Goal: Check status: Check status

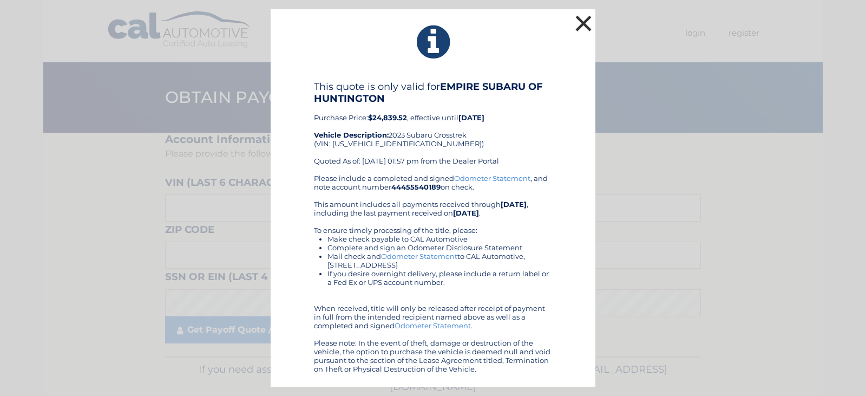
click at [588, 24] on button "×" at bounding box center [584, 23] width 22 height 22
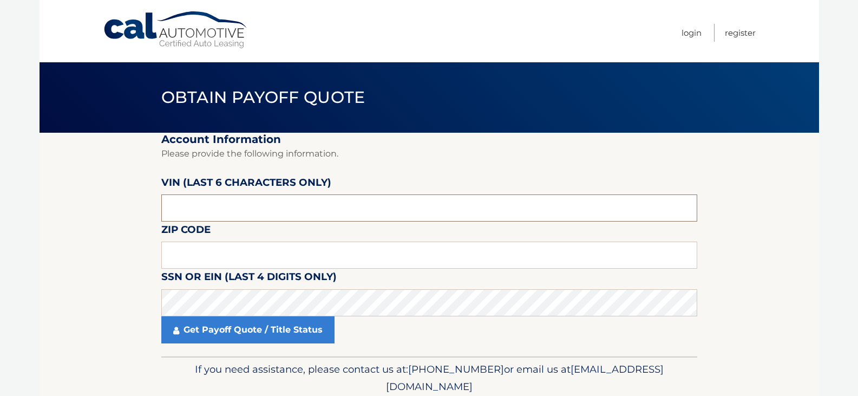
click at [205, 215] on input "text" at bounding box center [429, 207] width 536 height 27
click at [195, 207] on input "text" at bounding box center [429, 207] width 536 height 27
type input "266803"
click at [194, 264] on input "text" at bounding box center [429, 255] width 536 height 27
click at [229, 253] on input "text" at bounding box center [429, 255] width 536 height 27
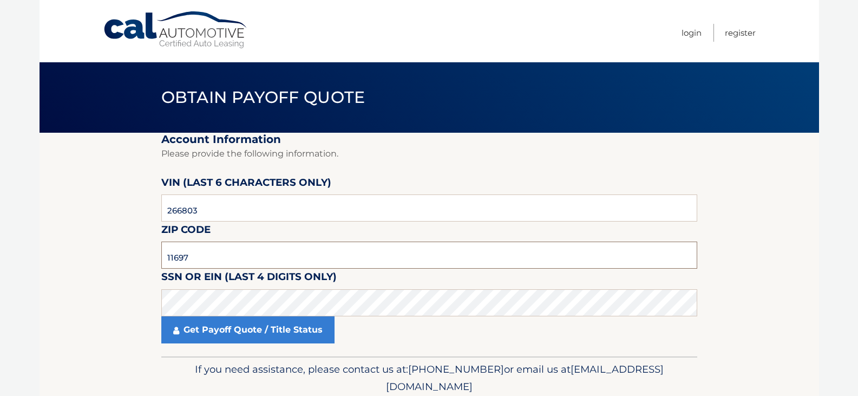
type input "11697"
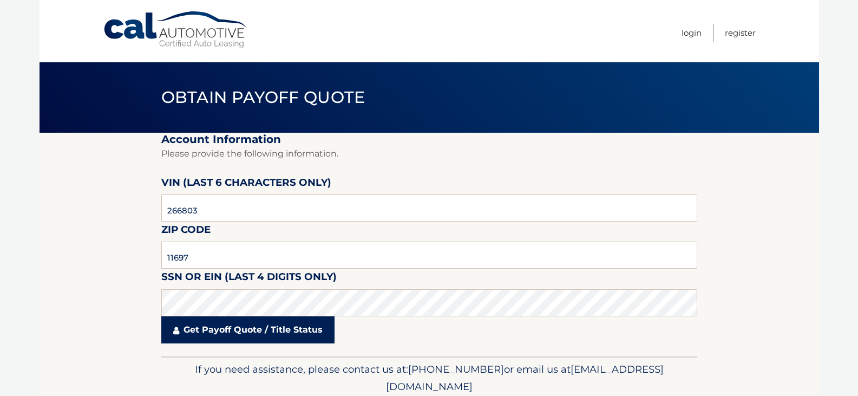
click at [219, 332] on link "Get Payoff Quote / Title Status" at bounding box center [247, 329] width 173 height 27
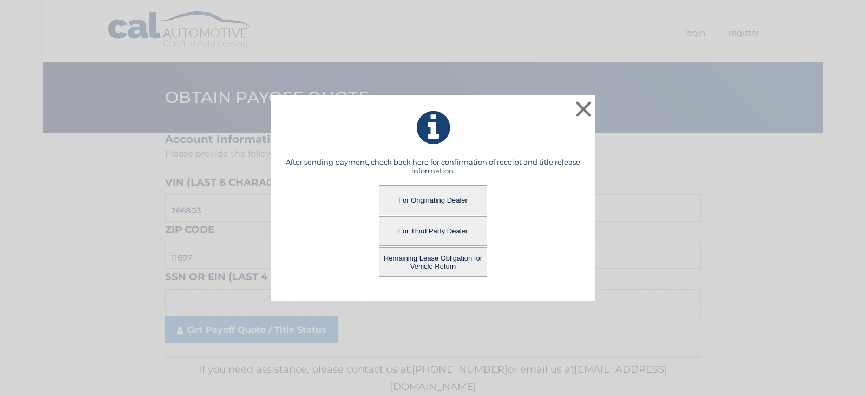
click at [417, 262] on button "Remaining Lease Obligation for Vehicle Return" at bounding box center [433, 262] width 108 height 30
click at [430, 254] on button "Remaining Lease Obligation for Vehicle Return" at bounding box center [433, 262] width 108 height 30
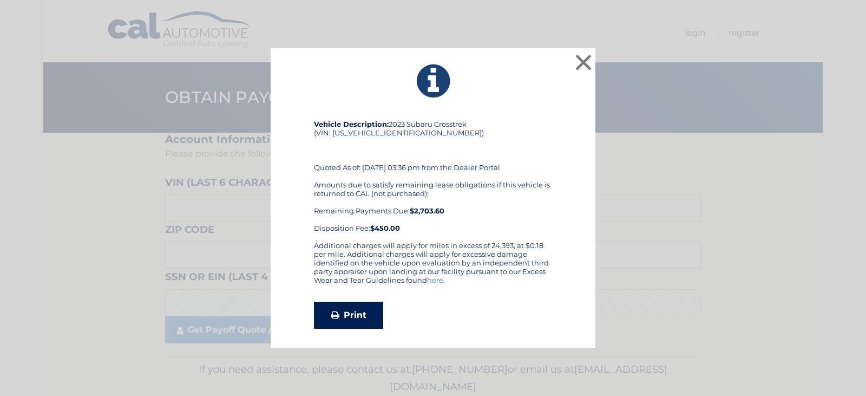
click at [358, 317] on link "Print" at bounding box center [348, 315] width 69 height 27
click at [571, 63] on icon at bounding box center [433, 81] width 298 height 39
click at [583, 62] on button "×" at bounding box center [584, 62] width 22 height 22
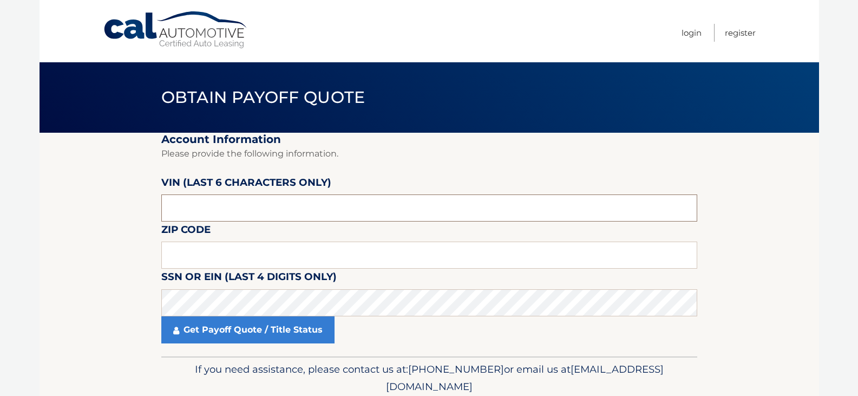
click at [232, 208] on input "text" at bounding box center [429, 207] width 536 height 27
click at [247, 207] on input "text" at bounding box center [429, 207] width 536 height 27
type input "266803"
click at [224, 257] on input "text" at bounding box center [429, 255] width 536 height 27
click at [230, 254] on input "text" at bounding box center [429, 255] width 536 height 27
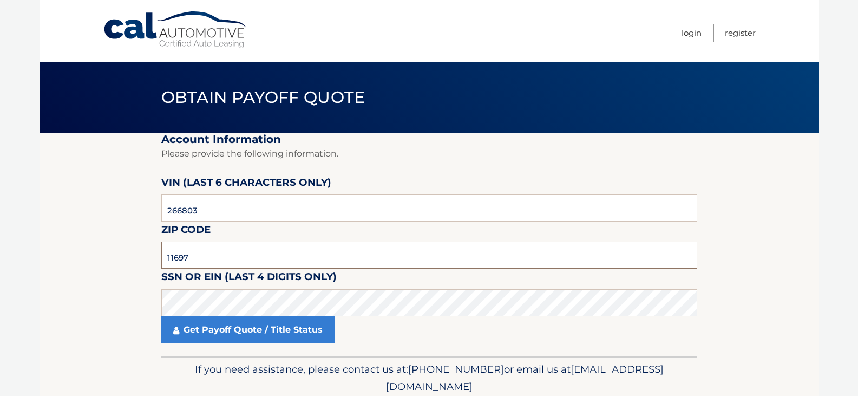
type input "11697"
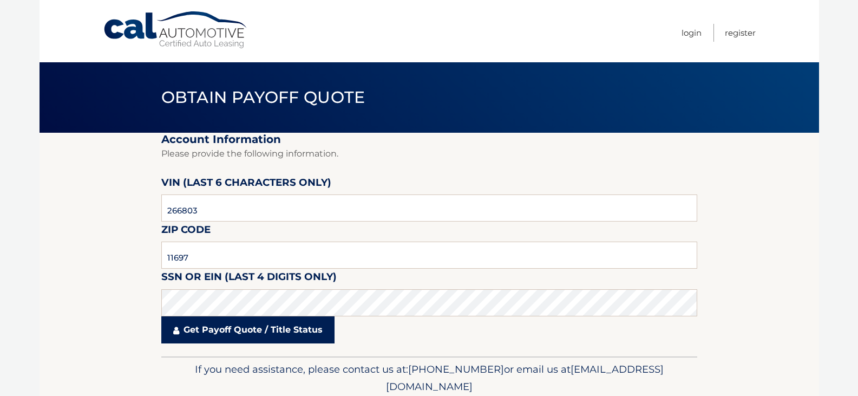
click at [226, 340] on link "Get Payoff Quote / Title Status" at bounding box center [247, 329] width 173 height 27
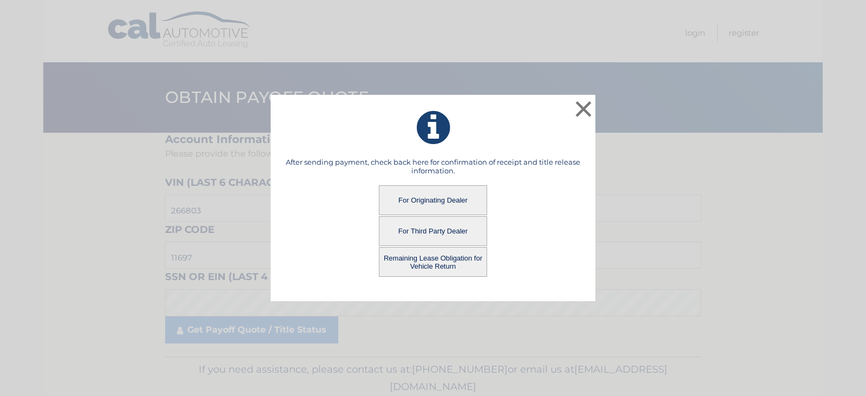
click at [433, 201] on button "For Originating Dealer" at bounding box center [433, 200] width 108 height 30
click at [425, 195] on button "For Originating Dealer" at bounding box center [433, 200] width 108 height 30
